Goal: Participate in discussion: Engage in conversation with other users on a specific topic

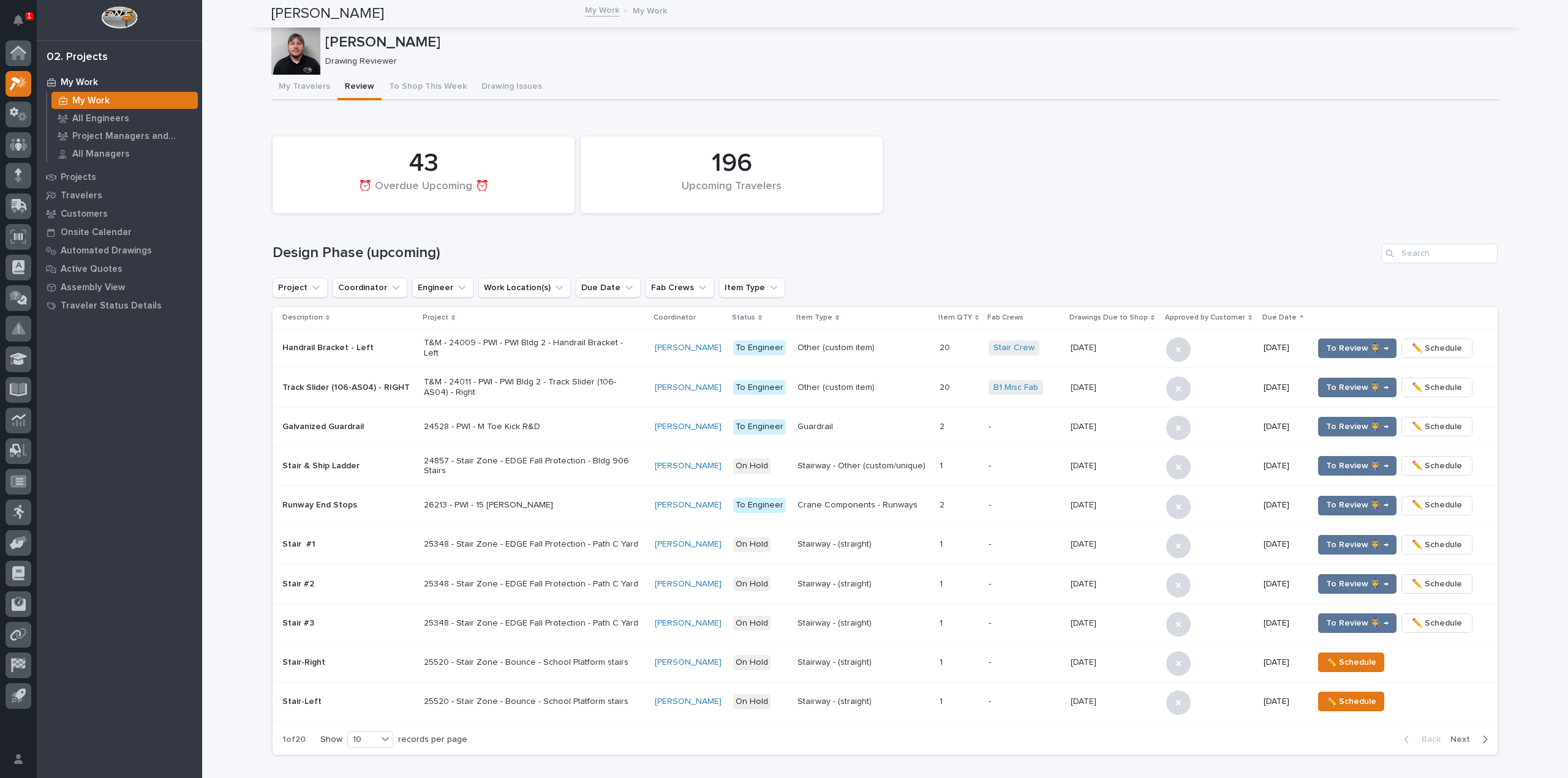
scroll to position [685, 0]
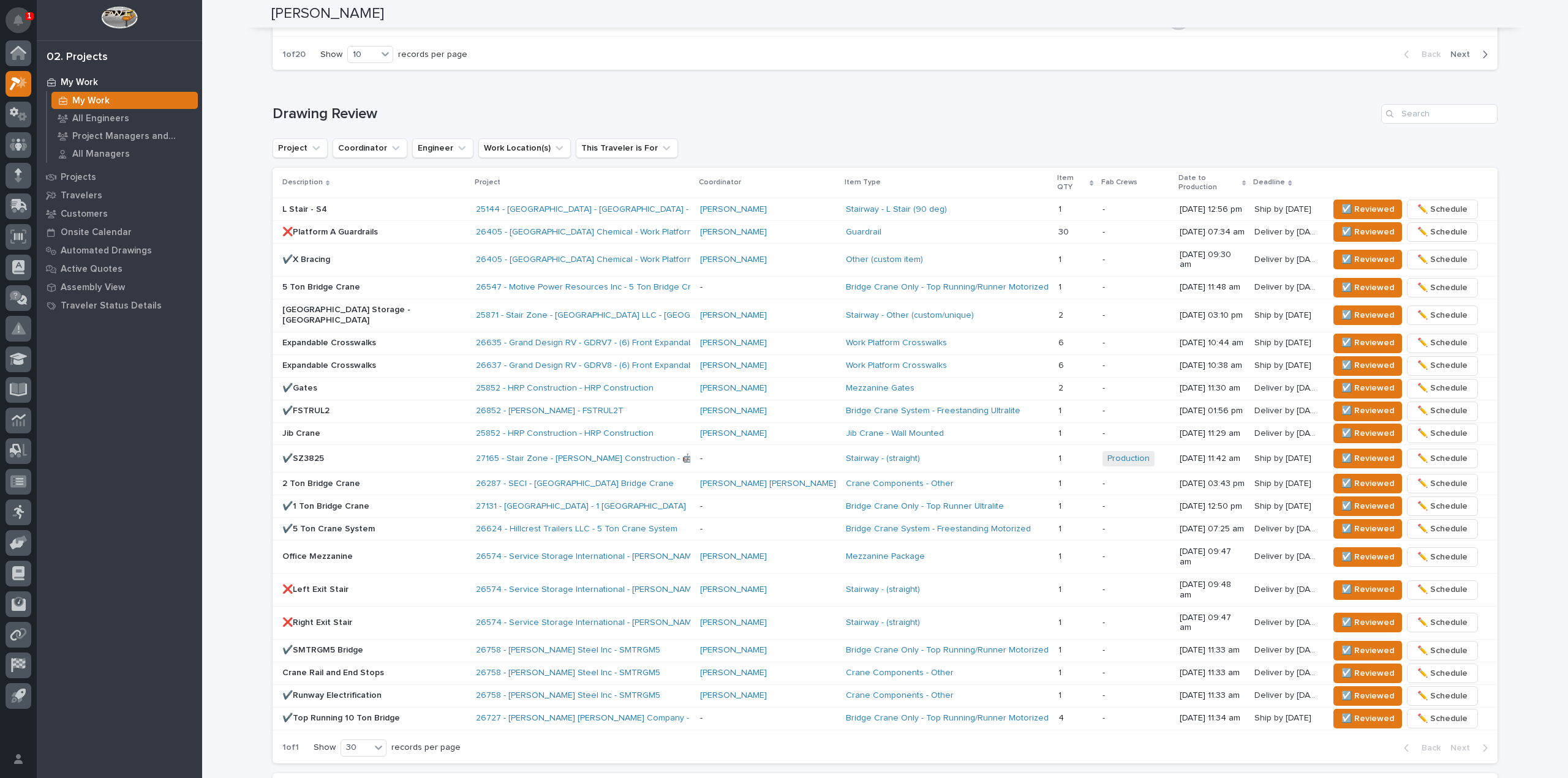
click at [21, 17] on icon "Notifications" at bounding box center [19, 20] width 10 height 11
click at [533, 116] on h1 "Drawing Review" at bounding box center [824, 114] width 1104 height 18
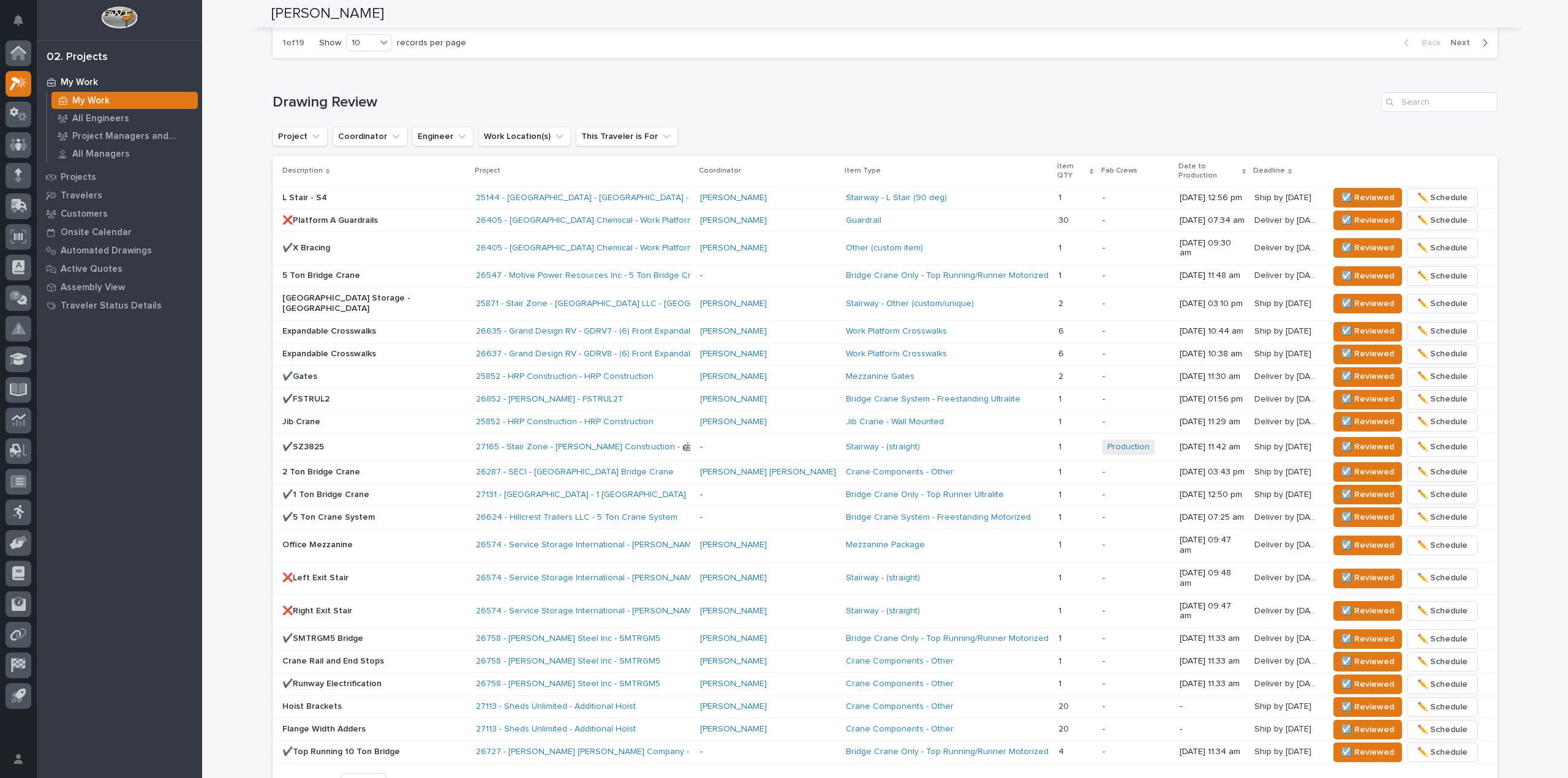
scroll to position [708, 0]
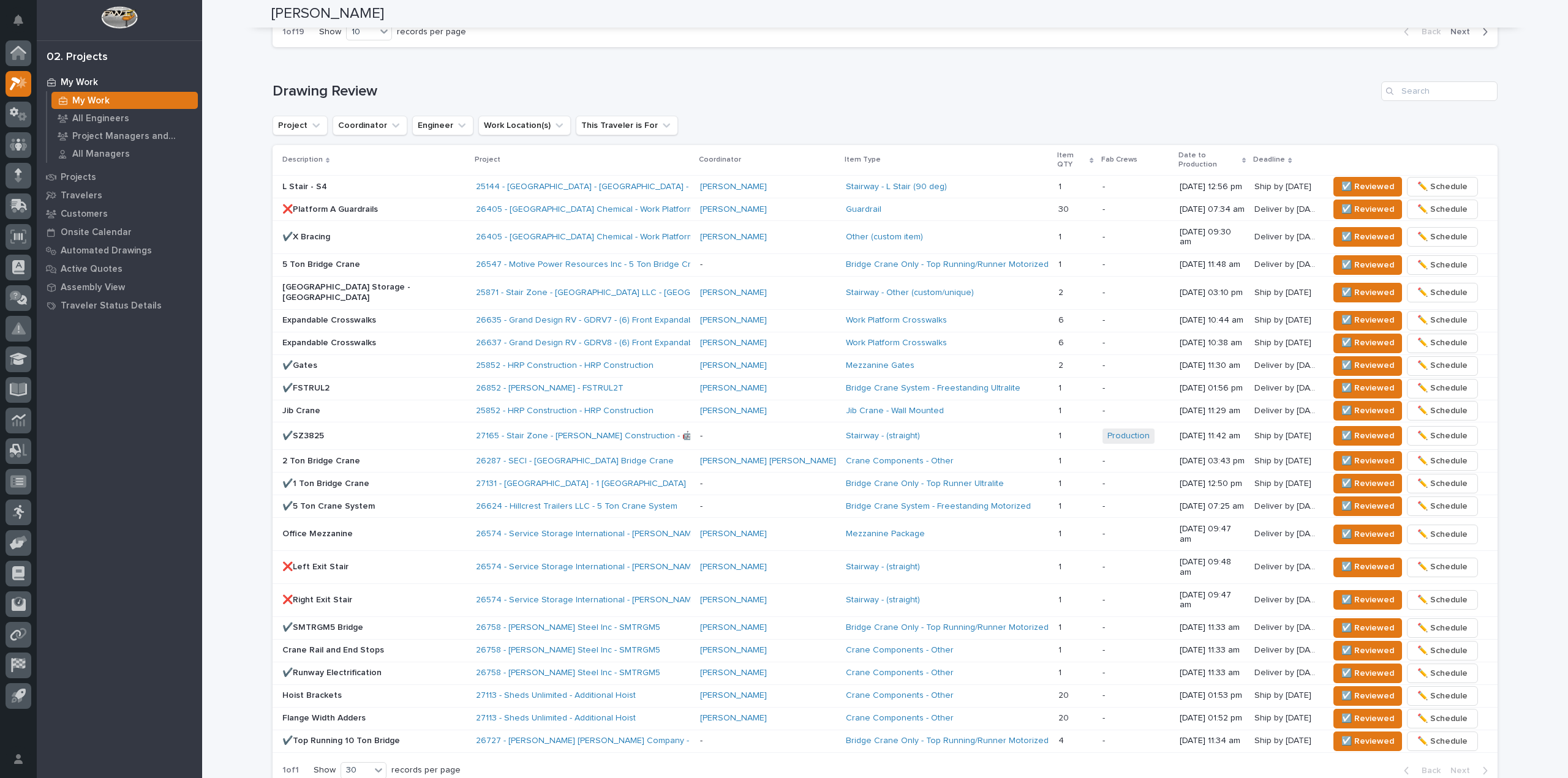
click at [409, 202] on div "❌Platform A Guardrails" at bounding box center [374, 208] width 184 height 13
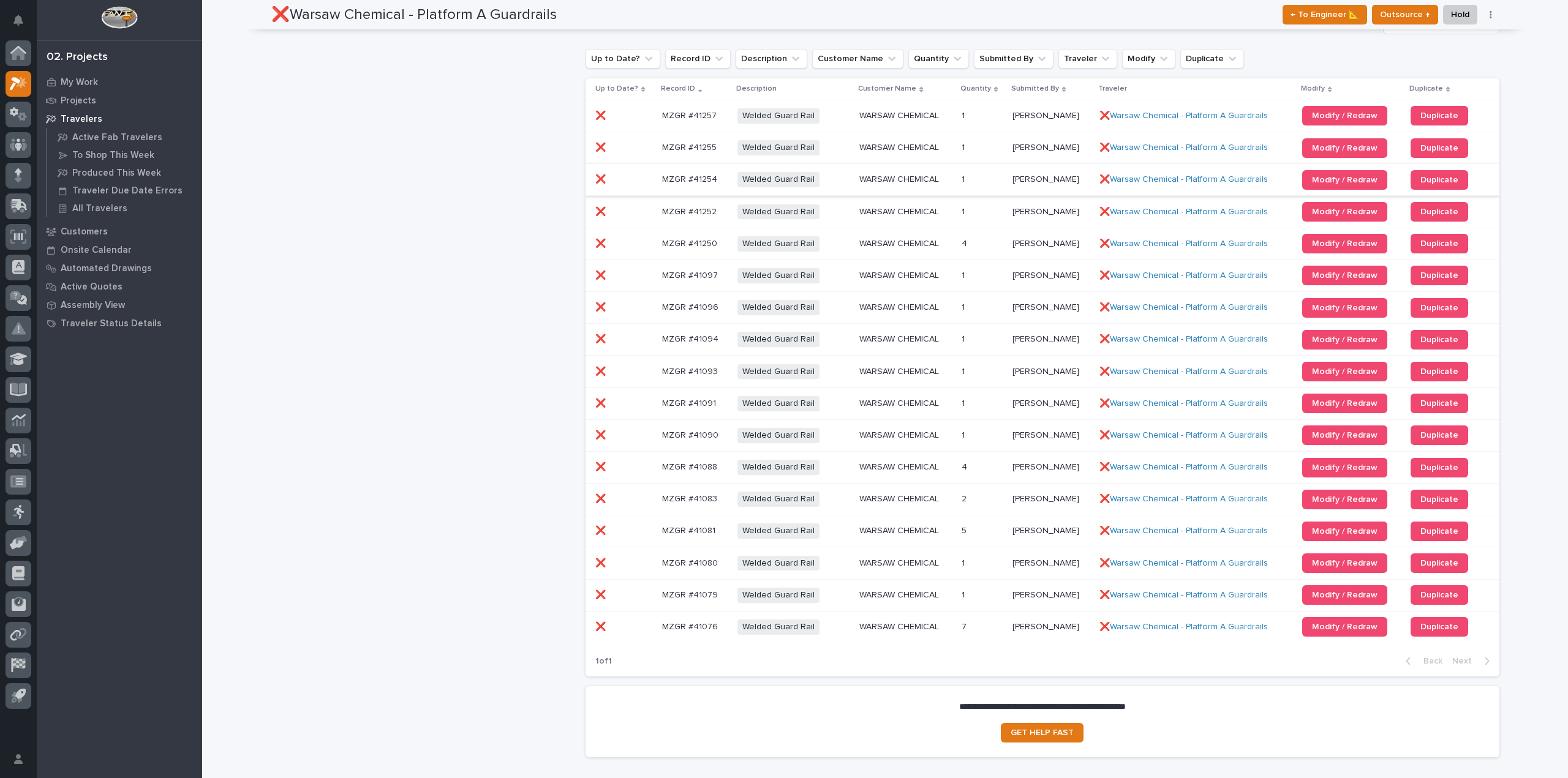
scroll to position [1108, 0]
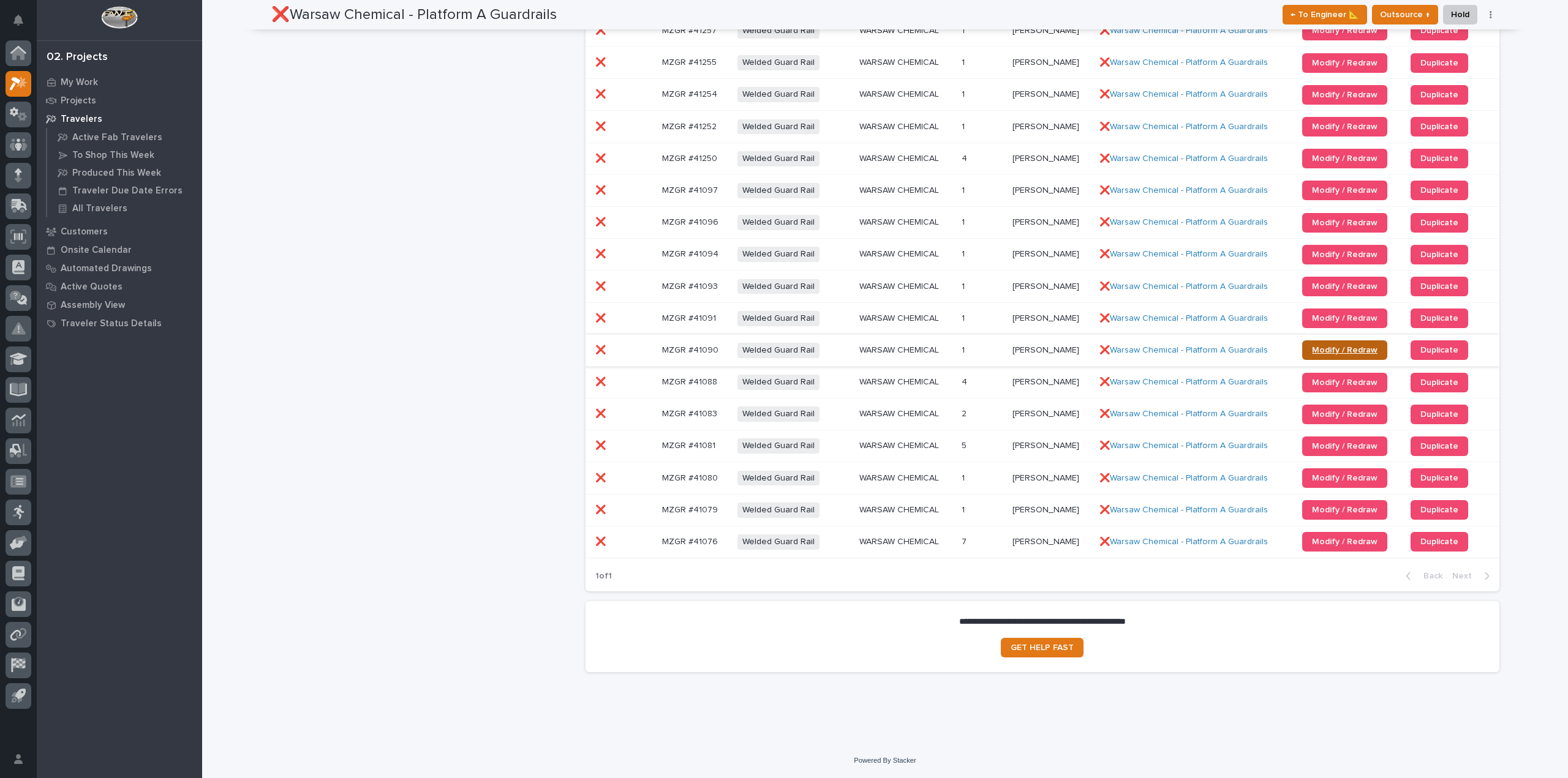
click at [1311, 345] on link "Modify / Redraw" at bounding box center [1345, 350] width 85 height 19
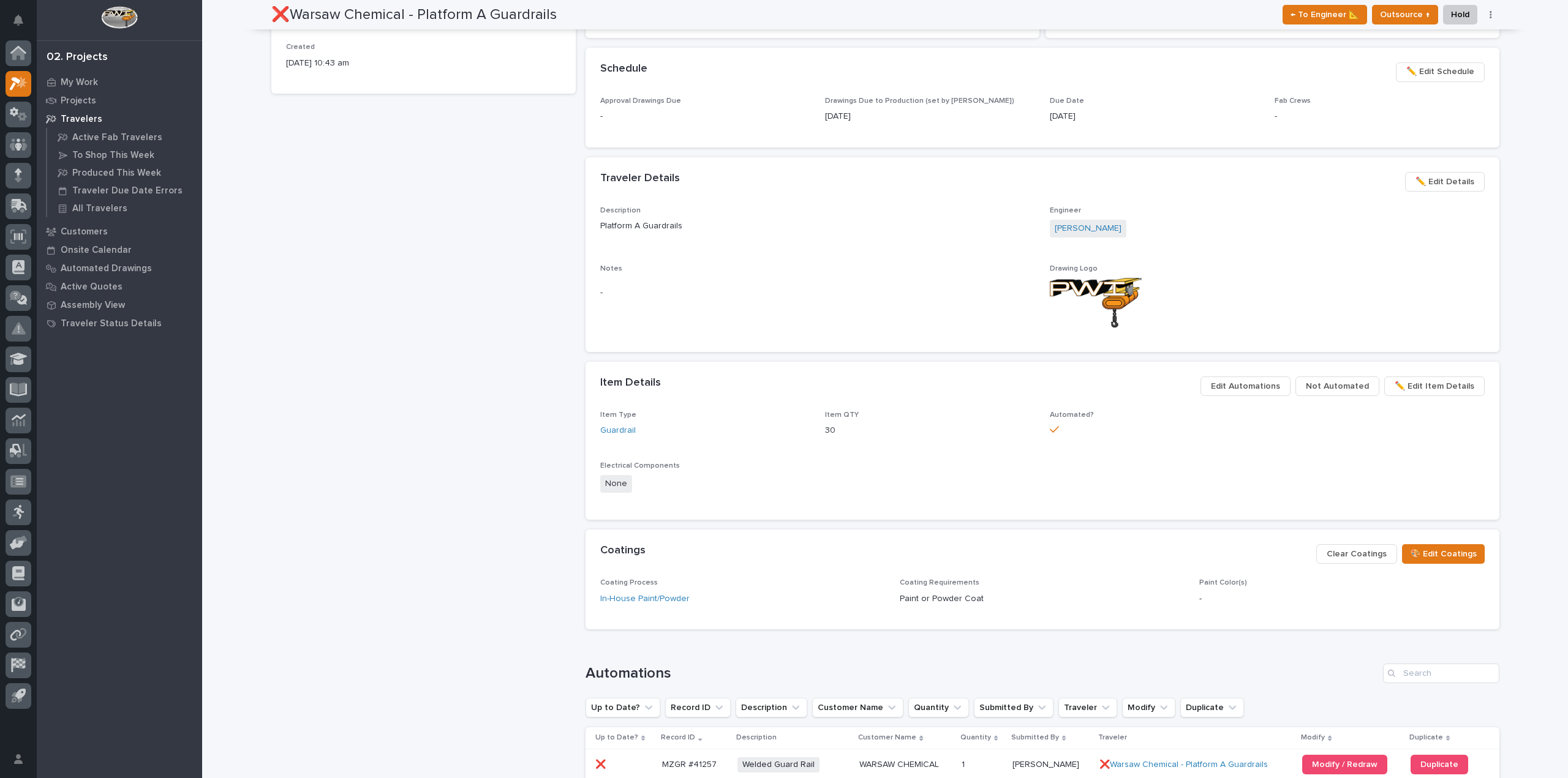
scroll to position [374, 0]
click at [67, 69] on div "02. Projects My Work Projects Travelers Active Fab Travelers To Shop This Week …" at bounding box center [119, 389] width 165 height 778
click at [69, 78] on p "My Work" at bounding box center [79, 83] width 37 height 11
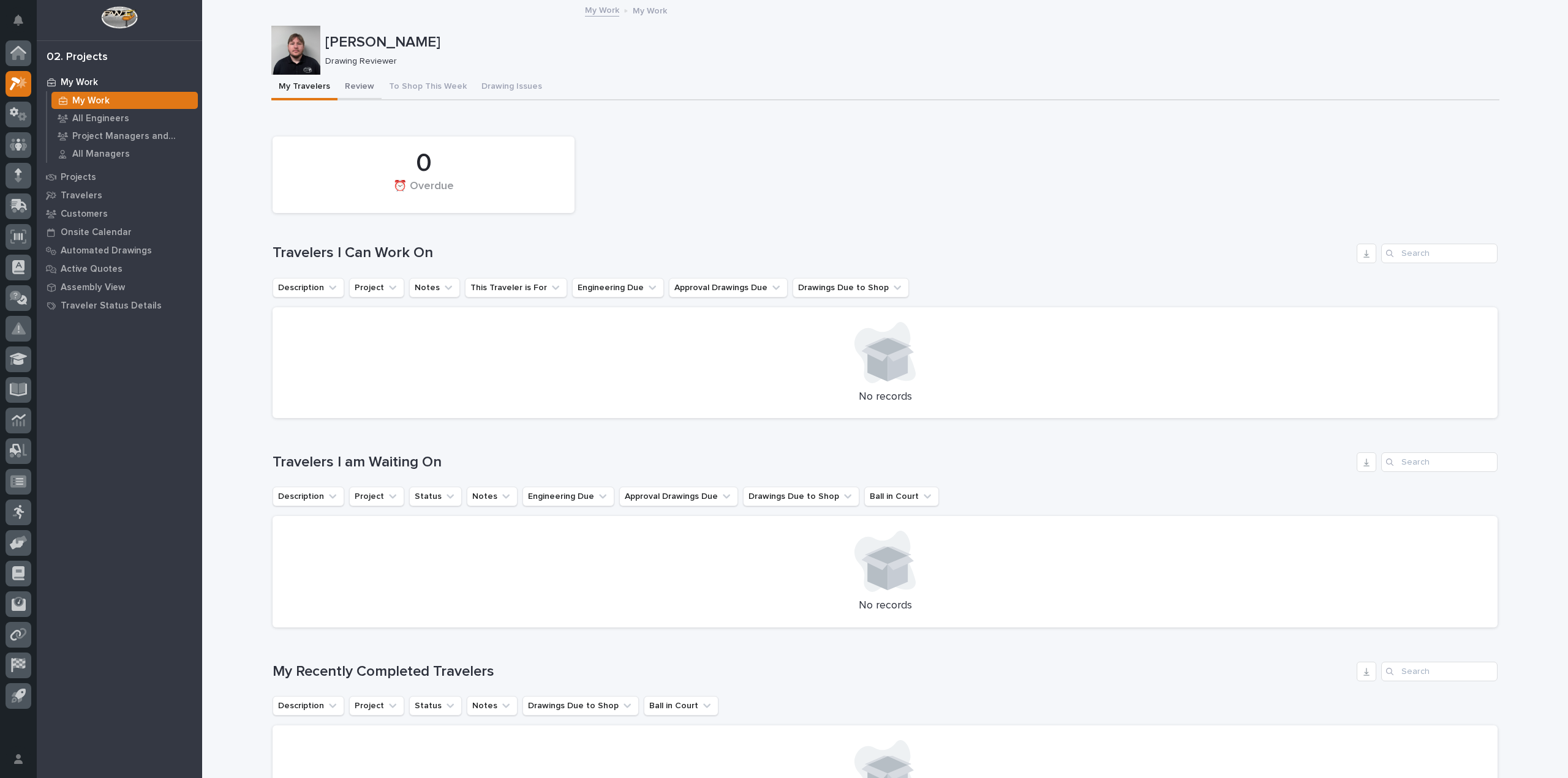
click at [352, 90] on button "Review" at bounding box center [360, 87] width 44 height 25
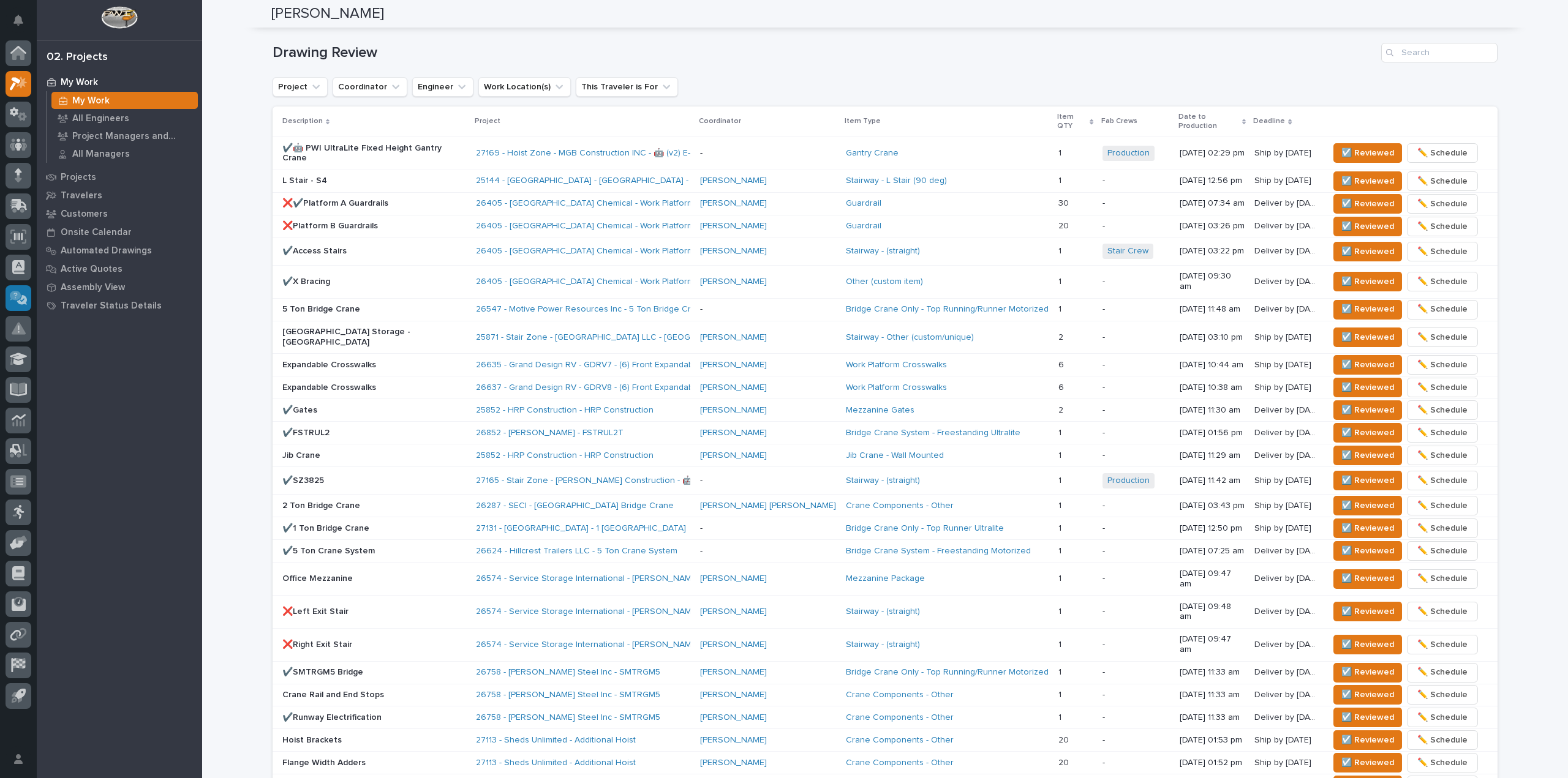
scroll to position [735, 0]
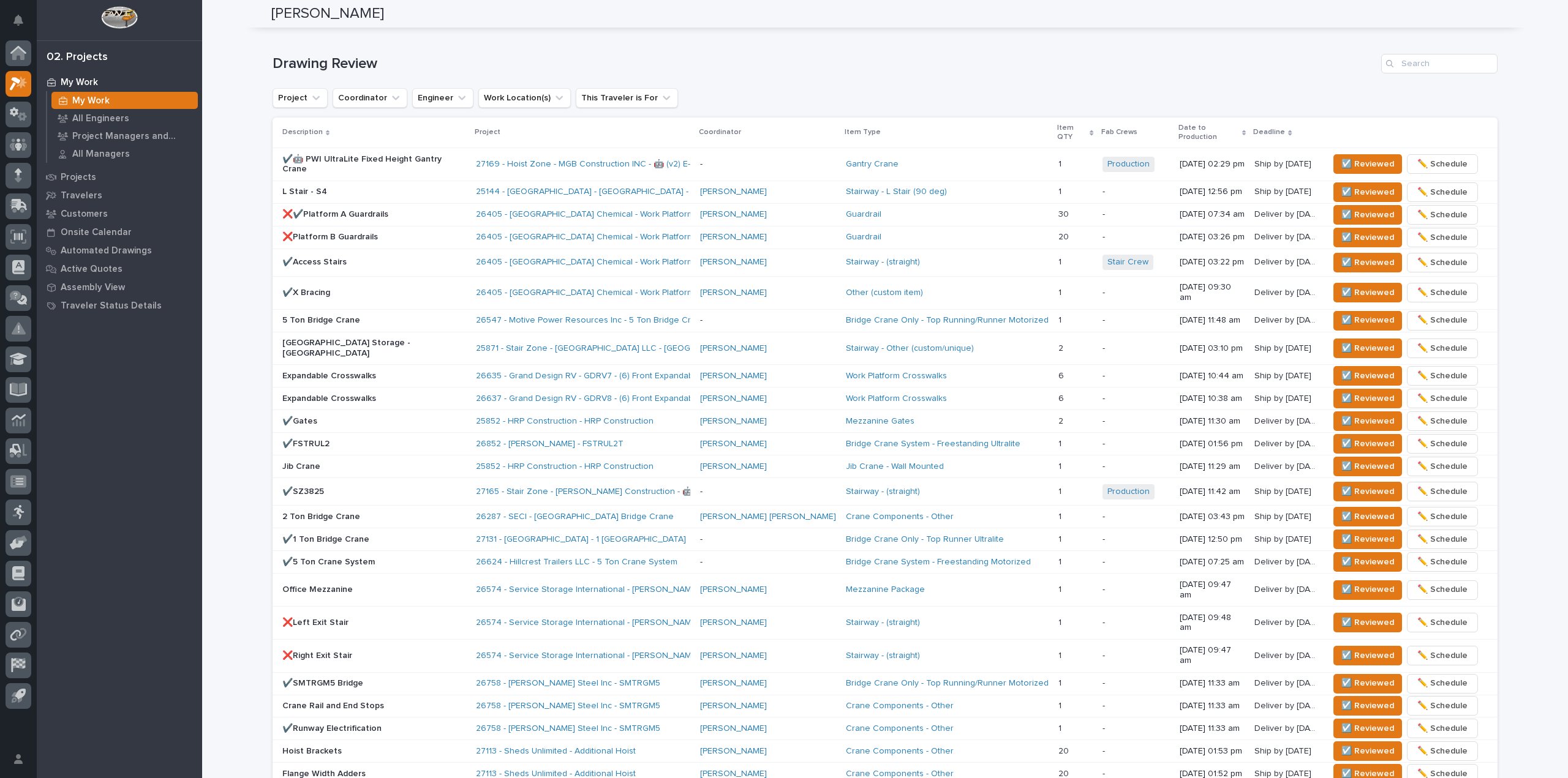
click at [409, 187] on p "L Stair - S4" at bounding box center [374, 192] width 184 height 10
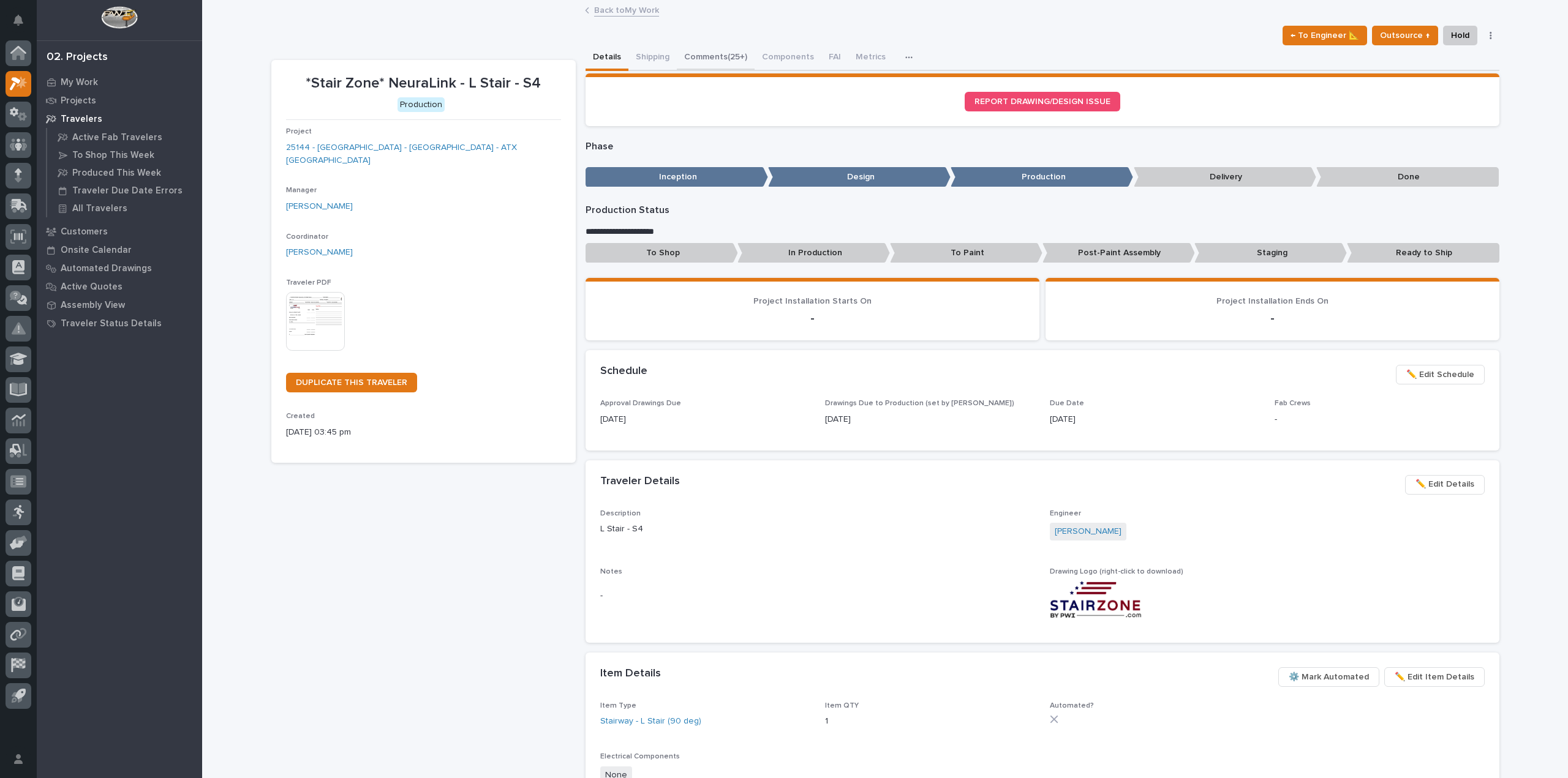
click at [699, 53] on button "Comments (25+)" at bounding box center [716, 58] width 78 height 25
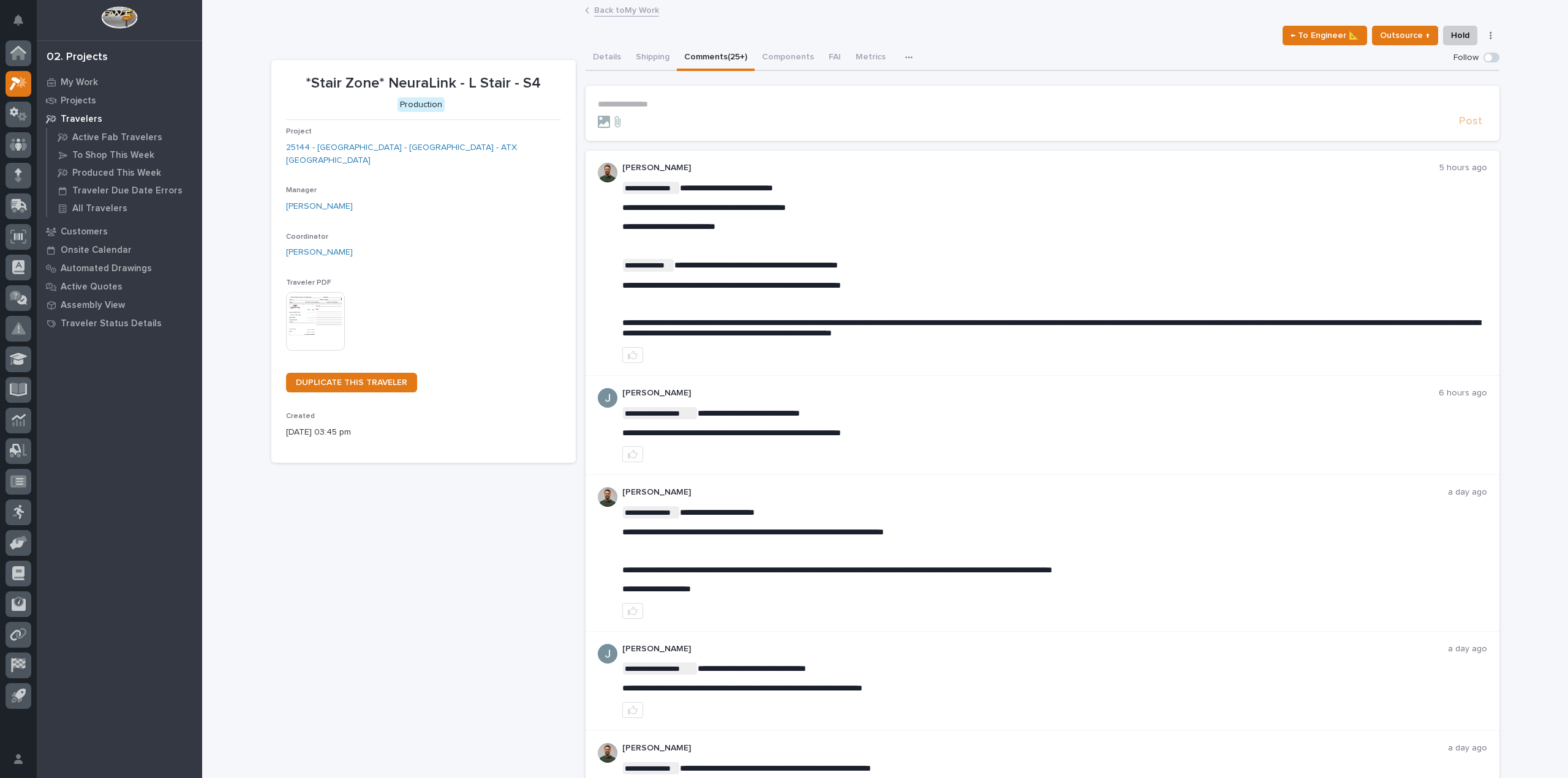
click at [641, 106] on p "**********" at bounding box center [1042, 104] width 890 height 10
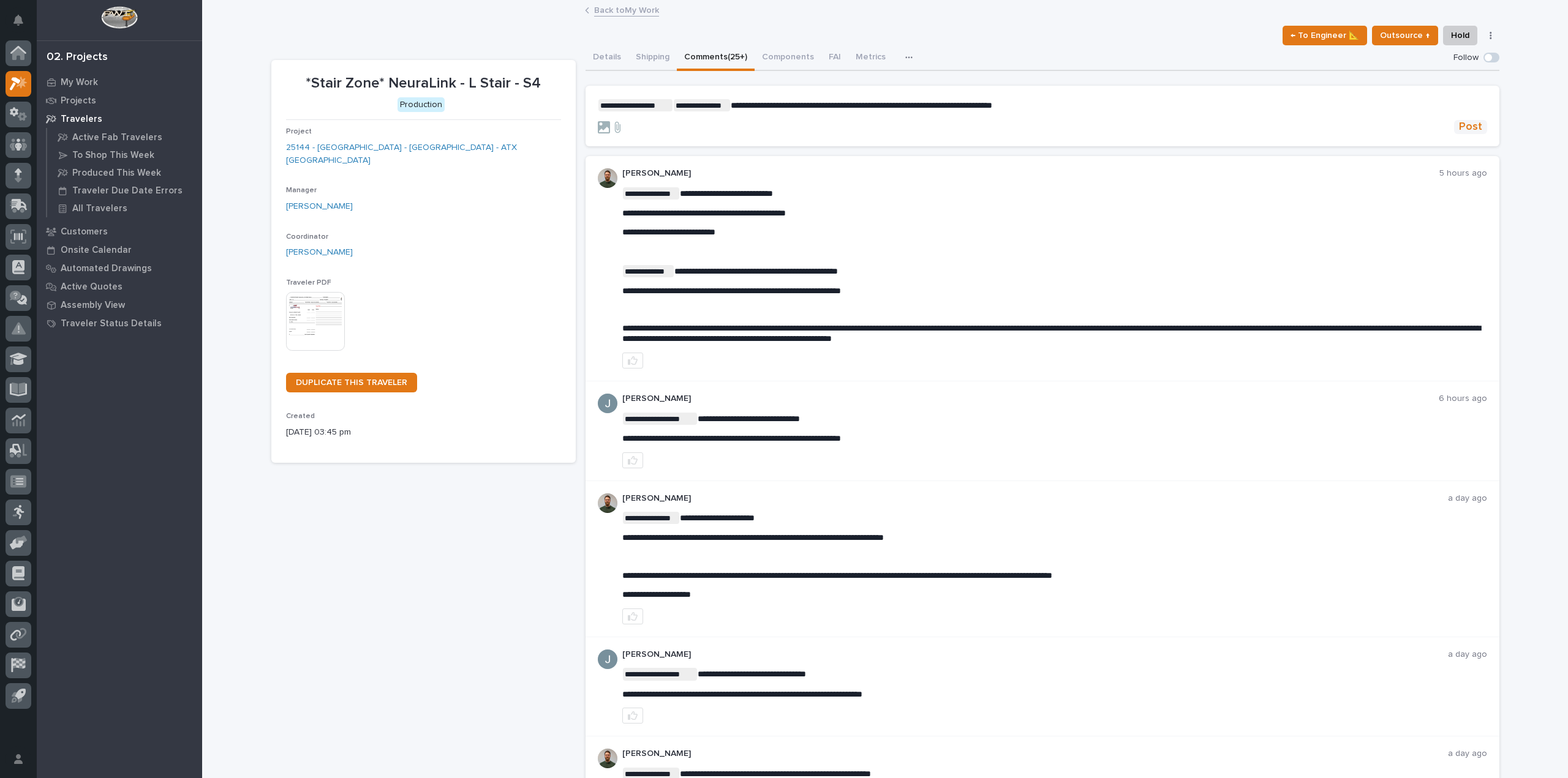
click at [1462, 125] on span "Post" at bounding box center [1471, 127] width 23 height 14
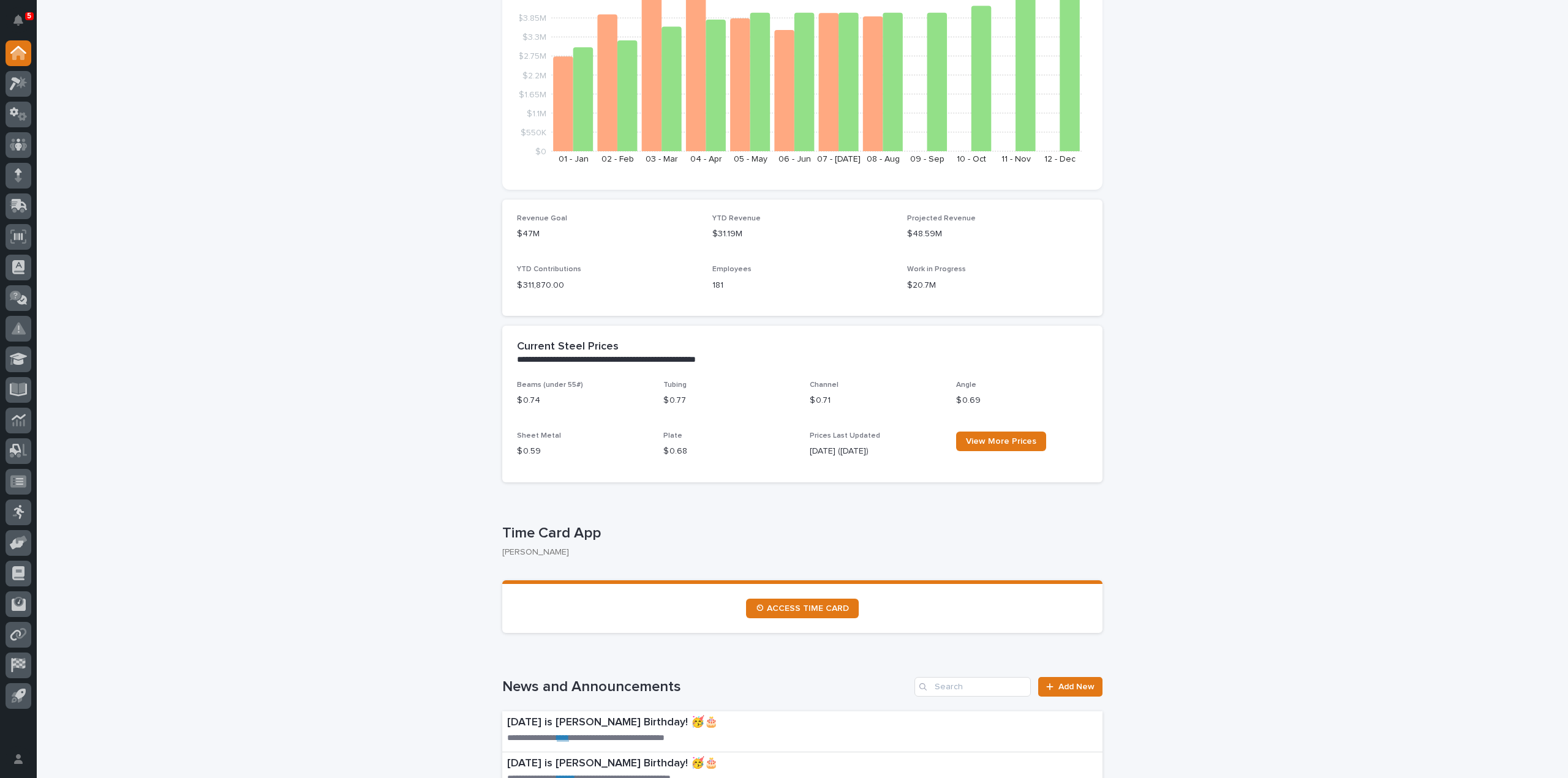
scroll to position [429, 0]
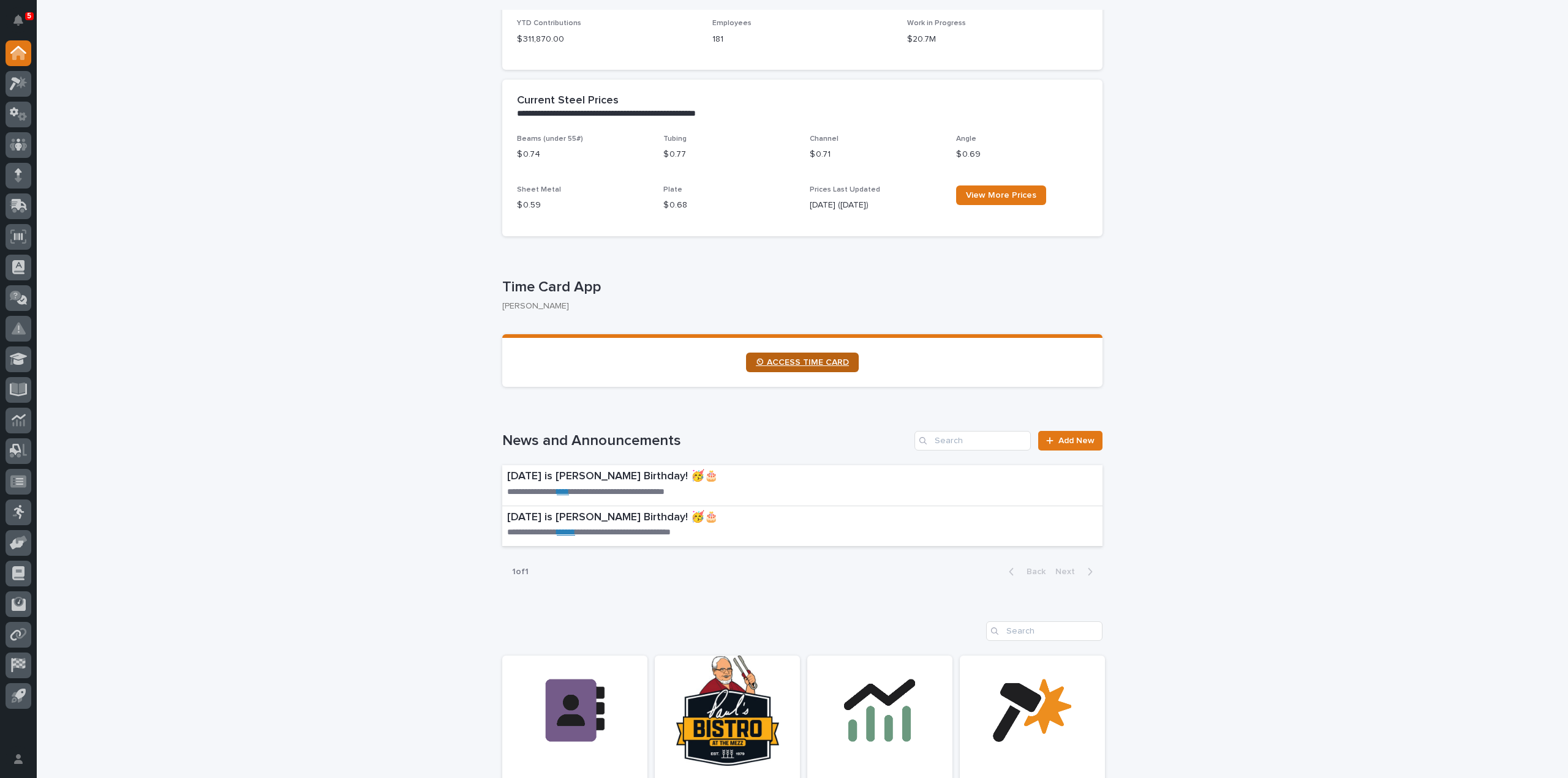
click at [796, 363] on span "⏲ ACCESS TIME CARD" at bounding box center [802, 363] width 93 height 8
